Goal: Task Accomplishment & Management: Use online tool/utility

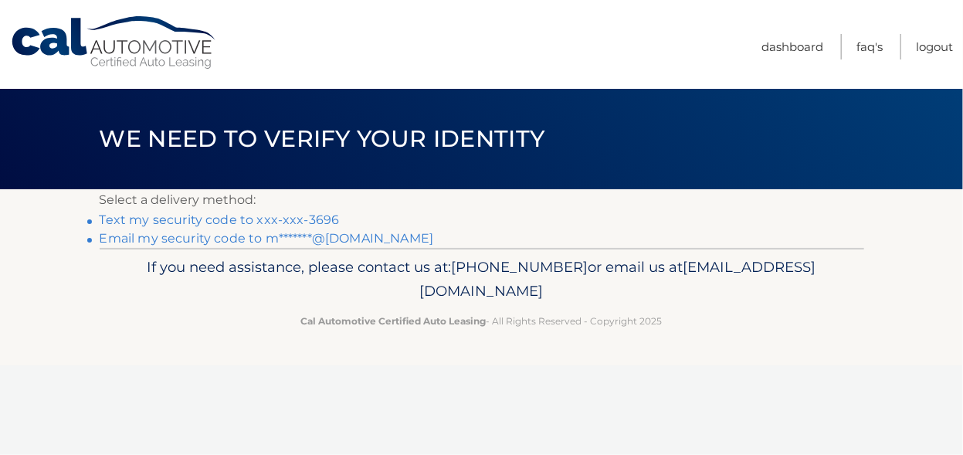
click at [297, 215] on link "Text my security code to xxx-xxx-3696" at bounding box center [220, 219] width 240 height 15
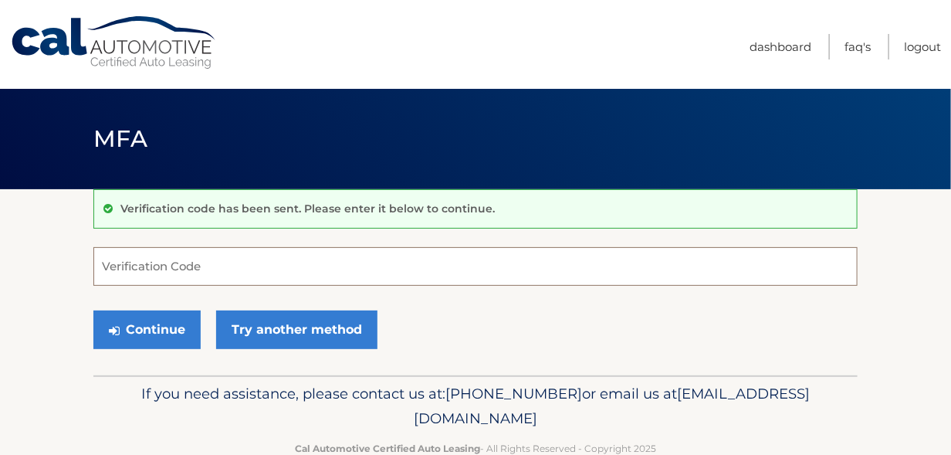
click at [271, 266] on input "Verification Code" at bounding box center [475, 266] width 765 height 39
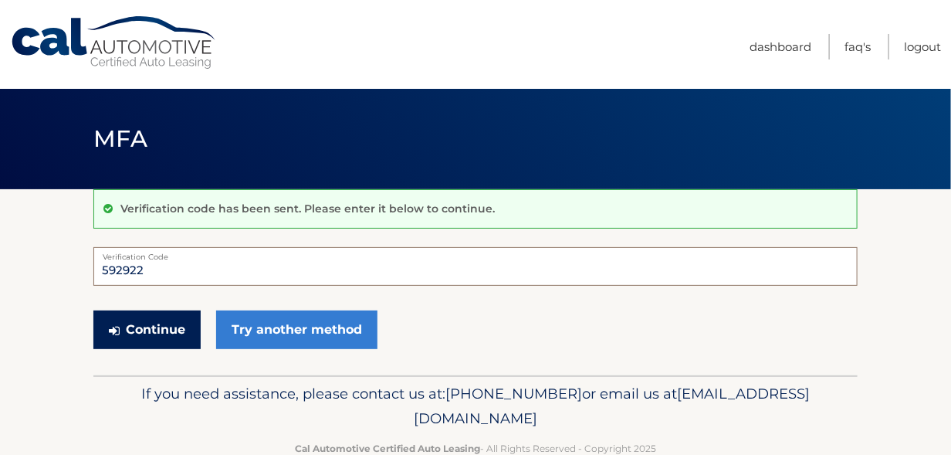
type input "592922"
click at [144, 324] on button "Continue" at bounding box center [146, 329] width 107 height 39
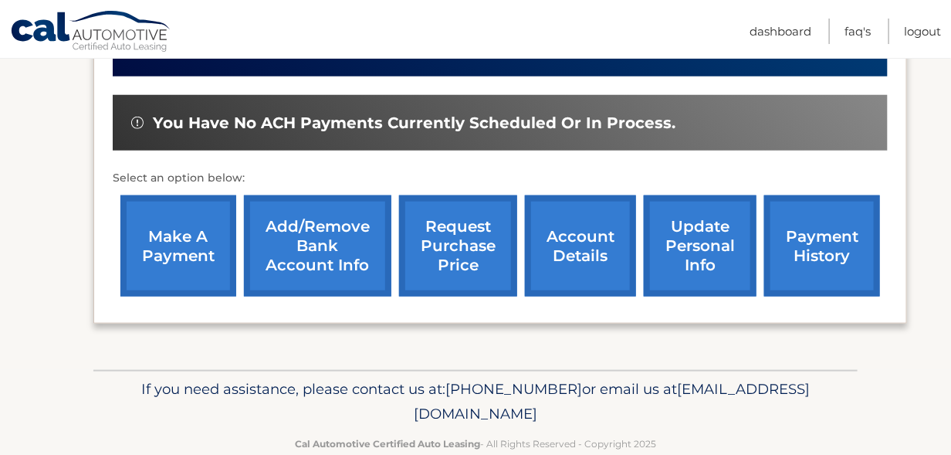
scroll to position [463, 0]
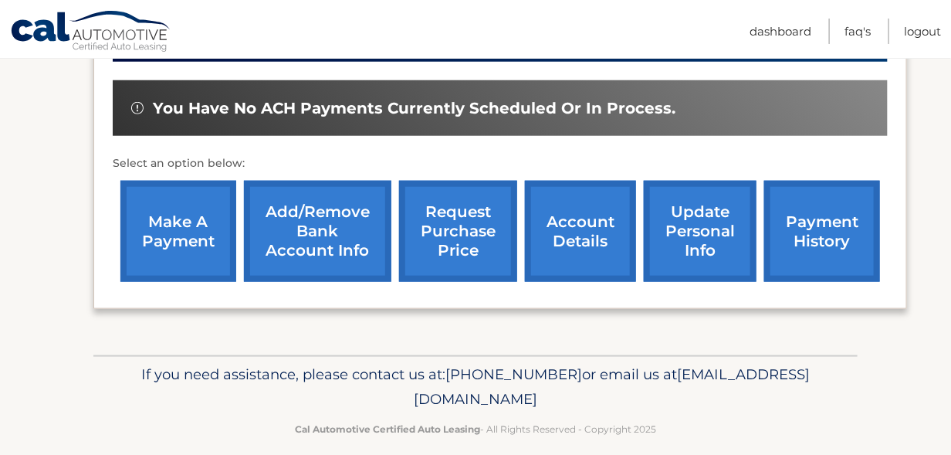
click at [184, 243] on link "make a payment" at bounding box center [178, 231] width 116 height 101
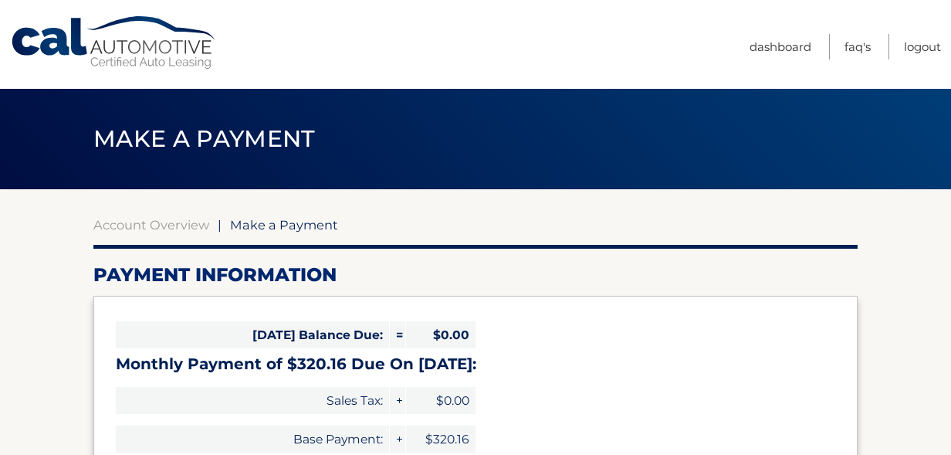
select select "MDRkYzg5YjktZTMwOC00N2MxLWE5ZTktZWE2MGQ0YjU4MDUz"
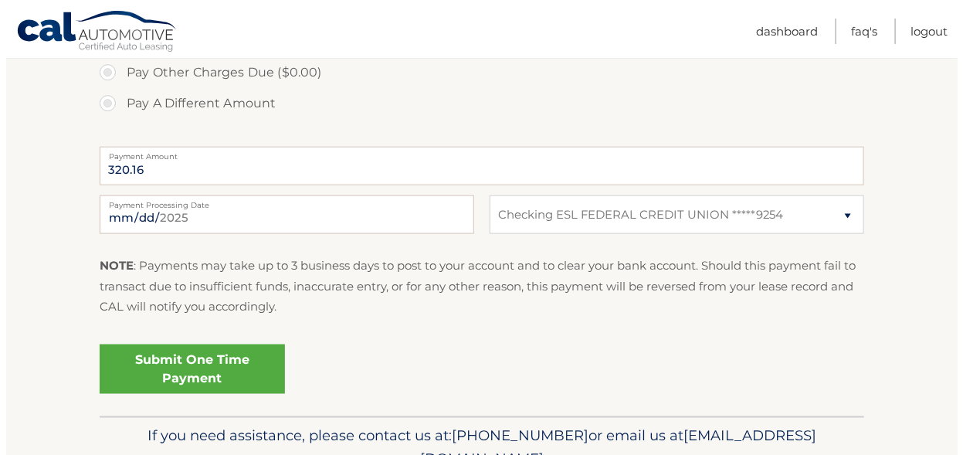
scroll to position [541, 0]
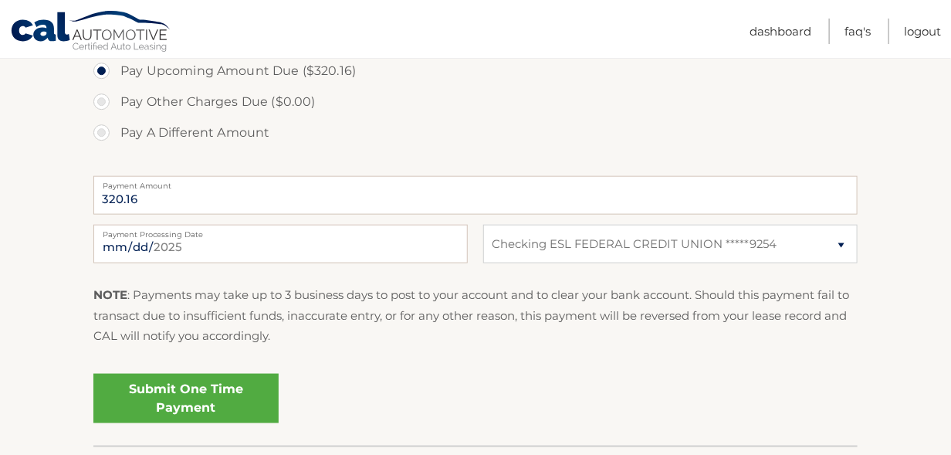
click at [194, 388] on link "Submit One Time Payment" at bounding box center [185, 398] width 185 height 49
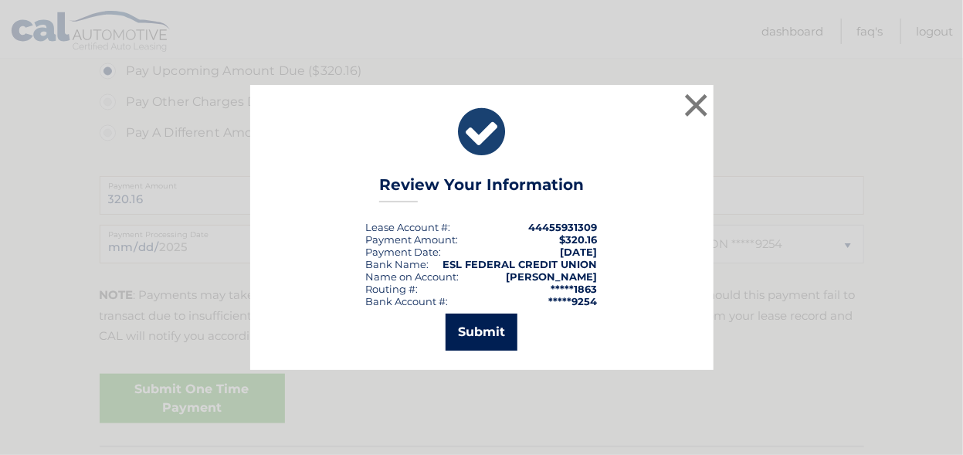
click at [483, 327] on button "Submit" at bounding box center [482, 332] width 72 height 37
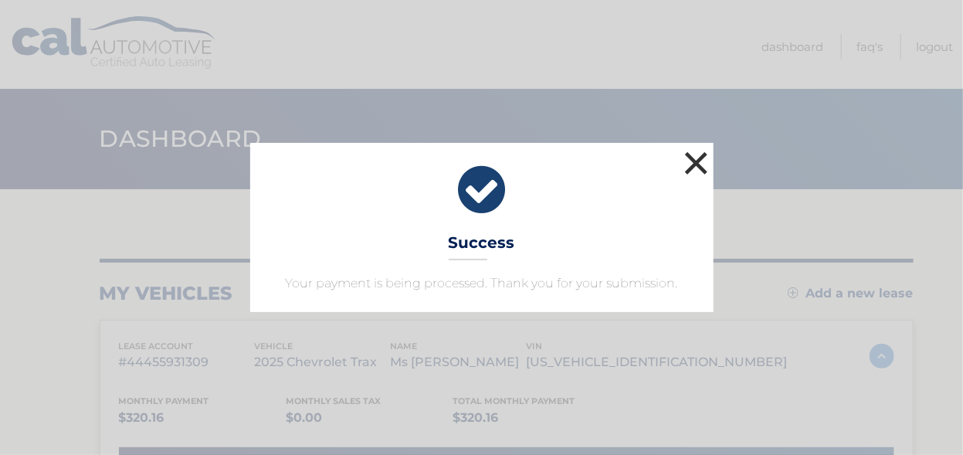
click at [696, 154] on button "×" at bounding box center [696, 163] width 31 height 31
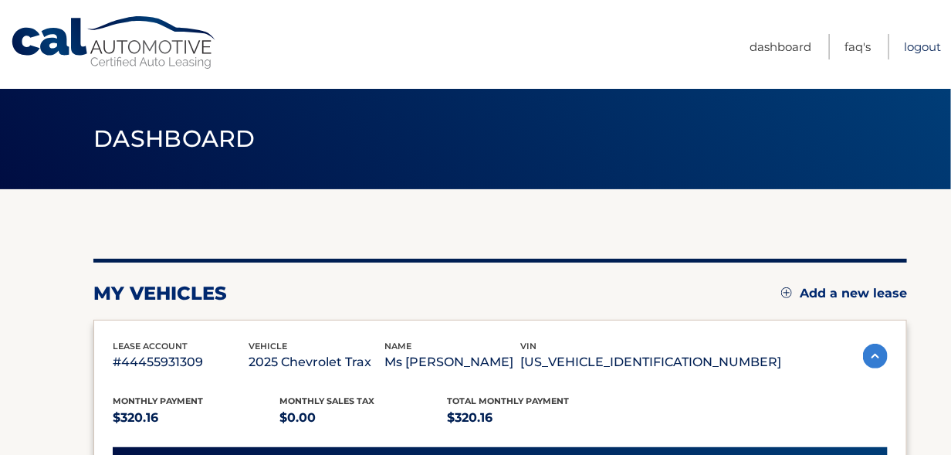
click at [921, 42] on link "Logout" at bounding box center [922, 46] width 37 height 25
